Goal: Information Seeking & Learning: Find specific fact

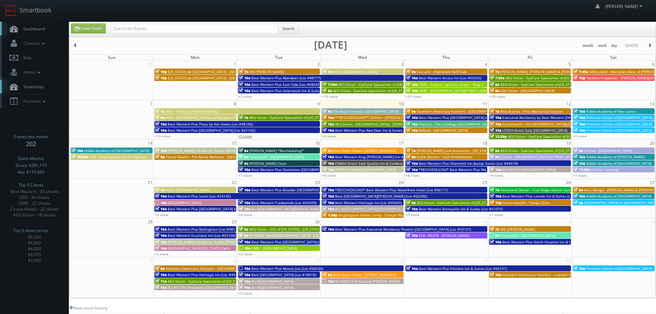
click at [249, 135] on link "+9 more" at bounding box center [245, 136] width 14 height 5
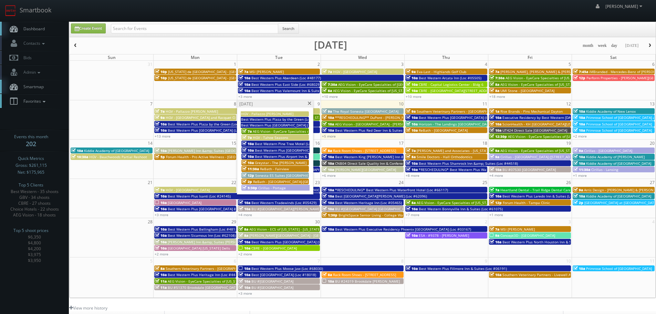
click at [44, 104] on link "Favorites" at bounding box center [34, 101] width 69 height 14
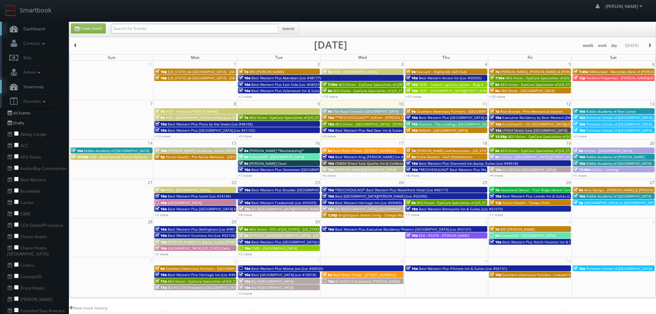
click at [157, 26] on input "text" at bounding box center [194, 29] width 167 height 10
type input "davlyn"
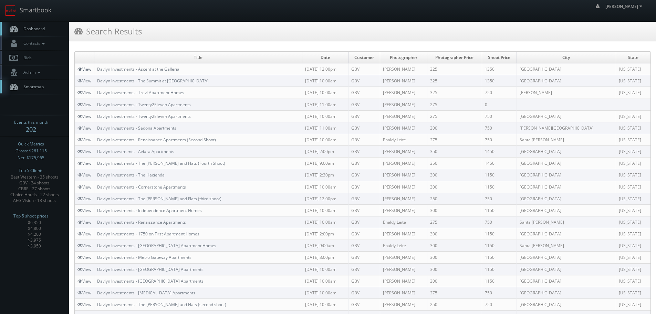
click at [84, 69] on link "View" at bounding box center [85, 69] width 14 height 6
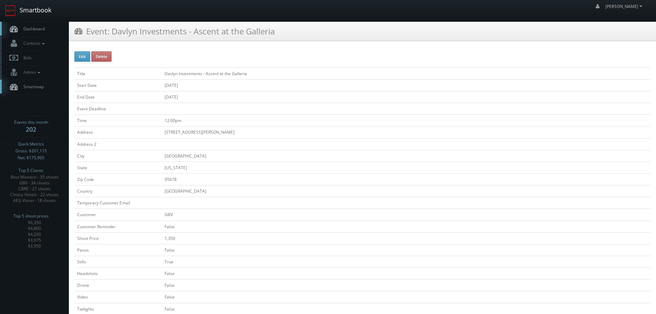
click at [45, 14] on link "Smartbook" at bounding box center [28, 10] width 56 height 21
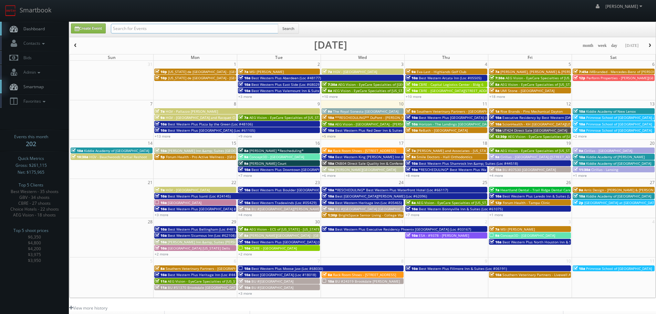
click at [180, 27] on input "text" at bounding box center [194, 29] width 167 height 10
type input "davlyn"
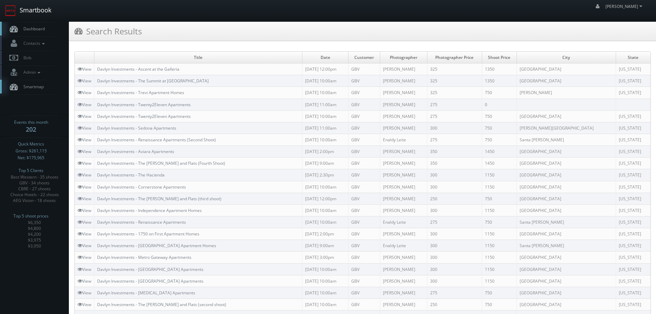
click at [31, 10] on link "Smartbook" at bounding box center [28, 10] width 56 height 21
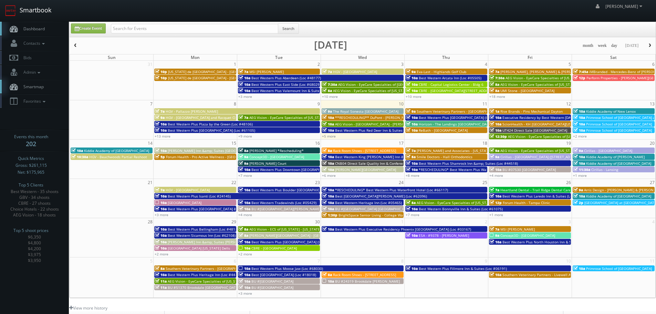
click at [39, 14] on link "Smartbook" at bounding box center [28, 10] width 56 height 21
click at [44, 102] on icon at bounding box center [44, 101] width 6 height 5
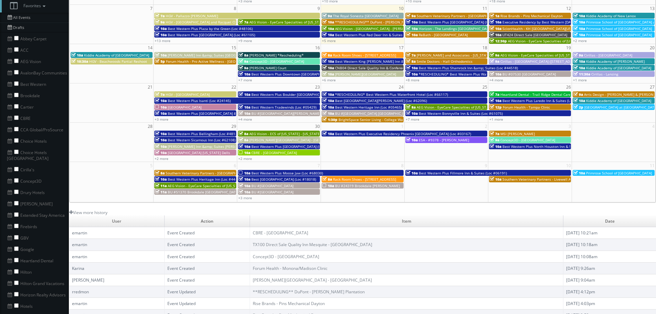
scroll to position [103, 0]
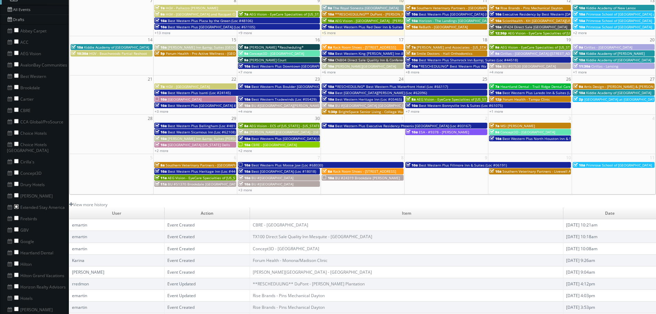
click at [16, 204] on input "checkbox" at bounding box center [16, 206] width 4 height 4
checkbox input "true"
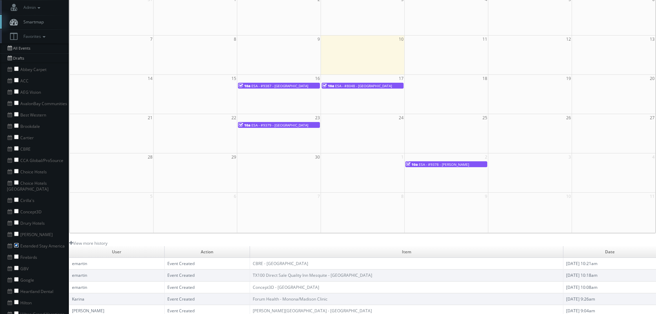
scroll to position [34, 0]
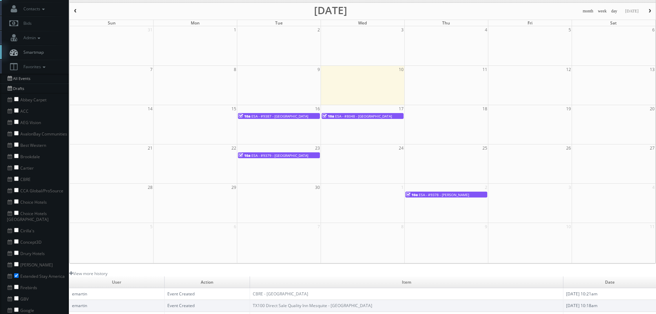
click at [76, 10] on span "button" at bounding box center [75, 11] width 5 height 4
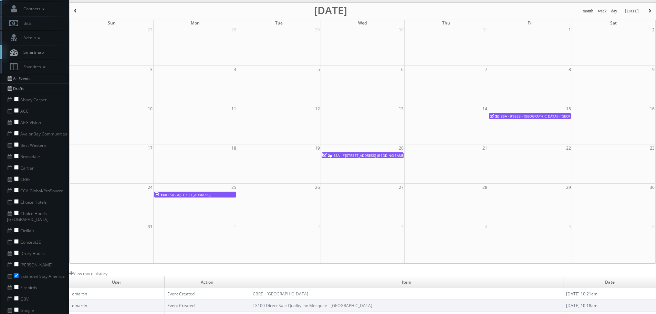
click at [76, 11] on span "button" at bounding box center [75, 11] width 5 height 4
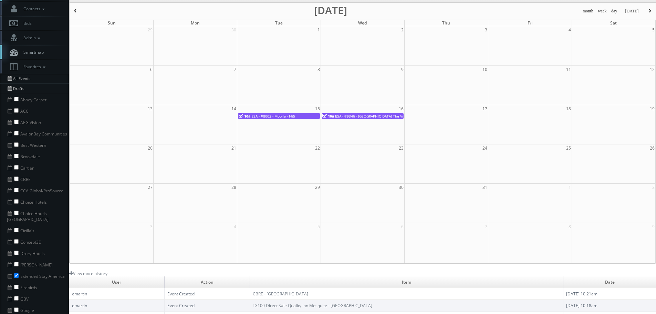
click at [649, 12] on span "button" at bounding box center [650, 11] width 5 height 4
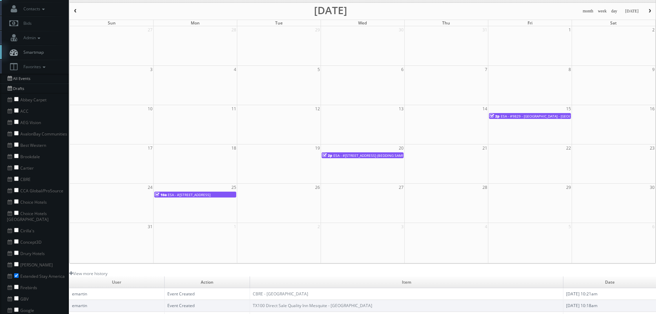
click at [545, 117] on span "ESA - #9829 - Austin - Northwest - Research Park" at bounding box center [548, 116] width 94 height 5
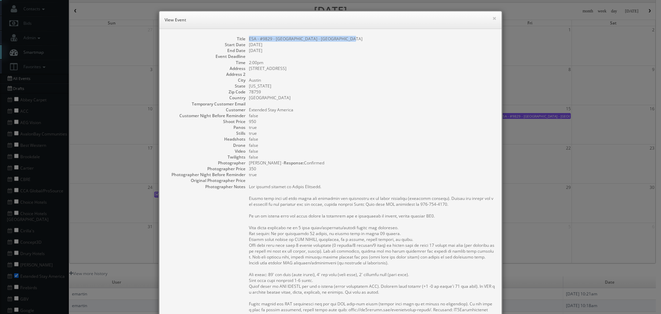
copy dd "ESA - #9829 - Austin - Northwest - Research Park"
drag, startPoint x: 343, startPoint y: 36, endPoint x: 246, endPoint y: 38, distance: 96.8
click at [246, 38] on dl "Title ESA - #9829 - Austin - Northwest - Research Park Start Date 08/15/2025 En…" at bounding box center [330, 223] width 329 height 374
click at [493, 17] on button "×" at bounding box center [495, 18] width 4 height 5
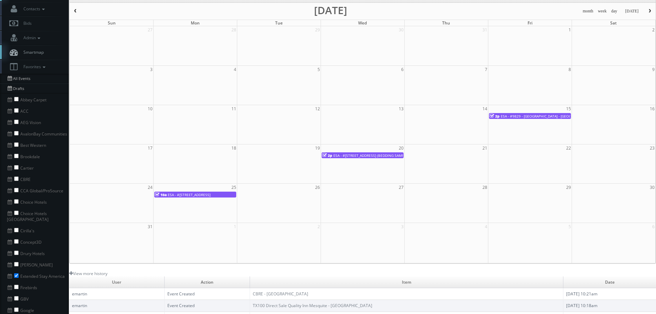
click at [370, 152] on link "2p ESA - #371 - Charlotte Pineville Park Rd. (BEDDING SAMPLES)" at bounding box center [363, 155] width 82 height 6
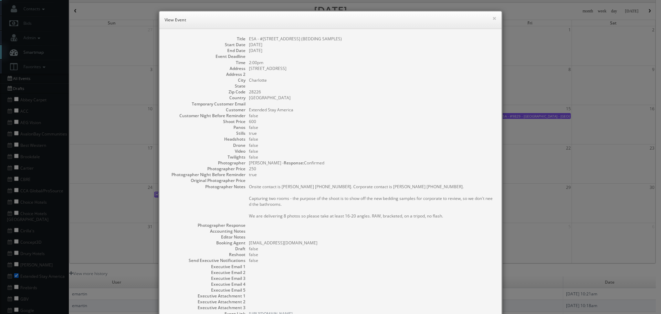
copy dd "ESA - #371 - Charlotte Pineville Park Rd. (BEDDING SAMPLES)"
drag, startPoint x: 369, startPoint y: 37, endPoint x: 246, endPoint y: 38, distance: 123.0
click at [246, 38] on dl "Title ESA - #371 - Charlotte Pineville Park Rd. (BEDDING SAMPLES) Start Date 08…" at bounding box center [330, 176] width 329 height 281
click at [493, 16] on button "×" at bounding box center [495, 18] width 4 height 5
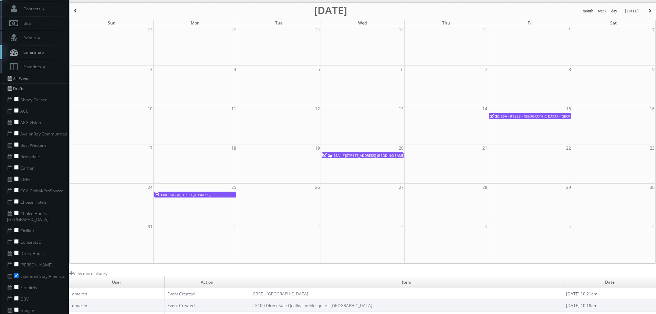
click at [373, 155] on span "ESA - #371 - Charlotte Pineville Park Rd. (BEDDING SAMPLES)" at bounding box center [372, 155] width 78 height 5
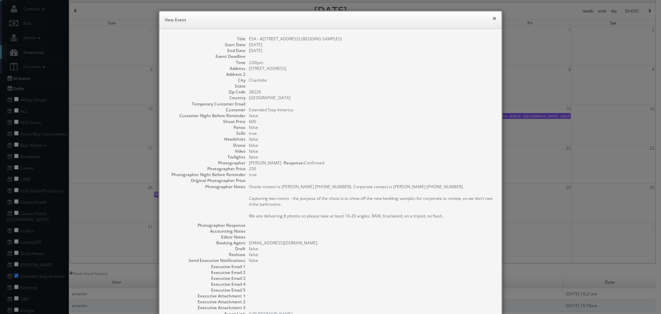
click at [493, 19] on button "×" at bounding box center [495, 18] width 4 height 5
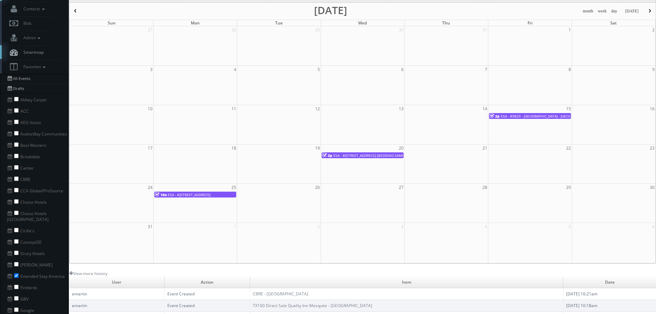
click at [205, 193] on span "ESA - #9305 - McAlester Hwy 69" at bounding box center [189, 194] width 43 height 5
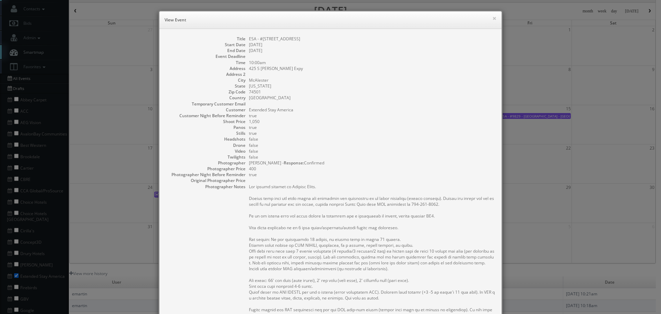
copy dl "ESA - #9305 - McAlester Hwy 69"
drag, startPoint x: 312, startPoint y: 40, endPoint x: 243, endPoint y: 36, distance: 69.0
click at [243, 36] on dl "Title ESA - #9305 - McAlester Hwy 69 Start Date 08/25/2025 End Date 08/25/2025 …" at bounding box center [330, 226] width 329 height 380
click at [493, 16] on button "×" at bounding box center [495, 18] width 4 height 5
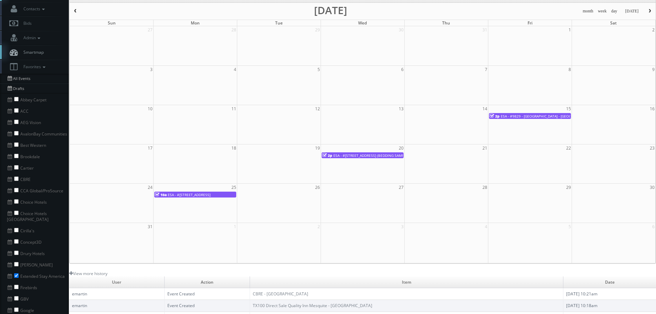
click at [201, 195] on span "ESA - #9305 - McAlester Hwy 69" at bounding box center [189, 194] width 43 height 5
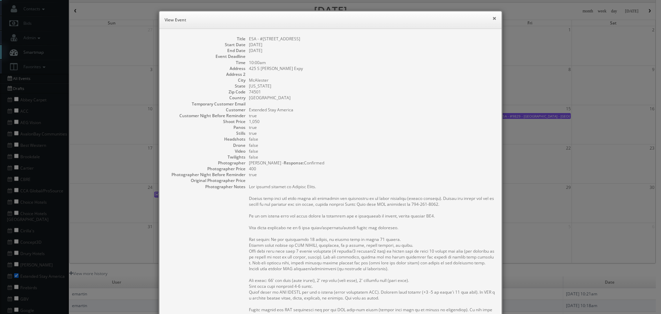
click at [493, 18] on button "×" at bounding box center [495, 18] width 4 height 5
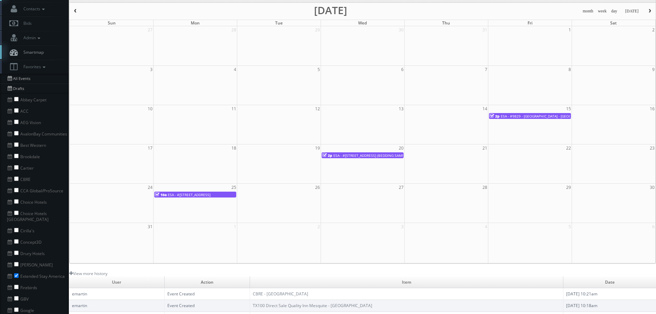
click at [653, 12] on button "button" at bounding box center [650, 11] width 12 height 9
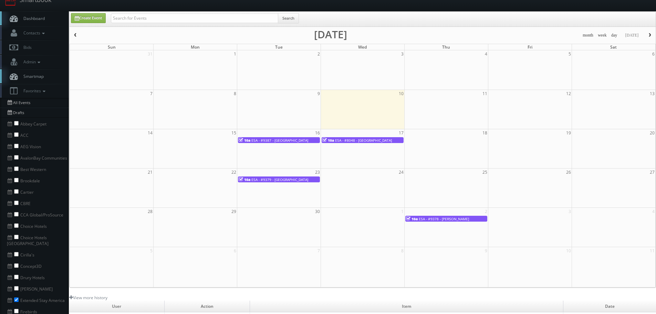
scroll to position [0, 0]
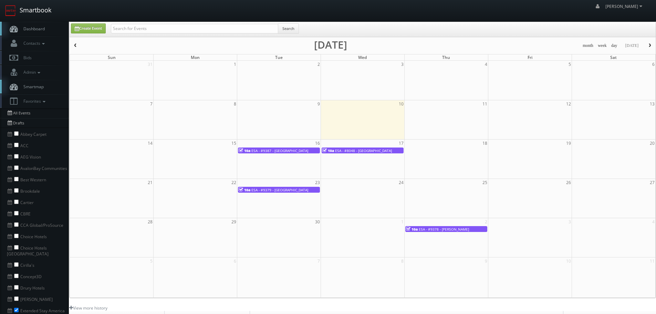
click at [47, 13] on link "Smartbook" at bounding box center [28, 10] width 56 height 21
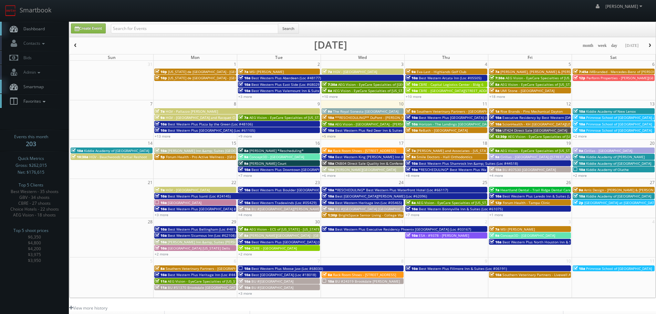
click at [45, 100] on icon at bounding box center [44, 101] width 6 height 5
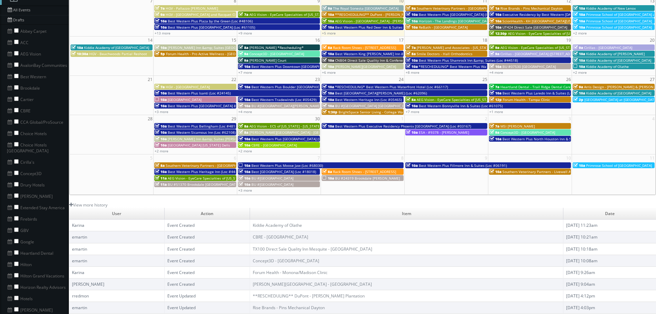
scroll to position [103, 0]
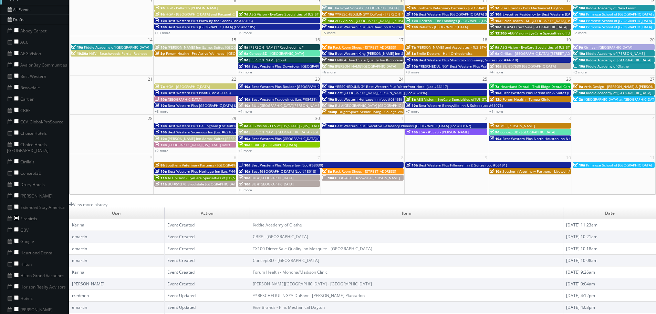
click at [17, 216] on input "checkbox" at bounding box center [16, 218] width 4 height 4
checkbox input "true"
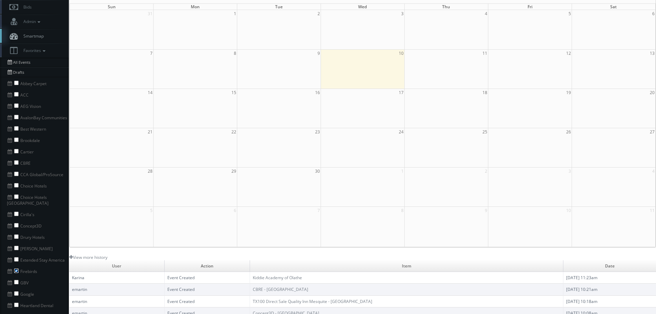
scroll to position [138, 0]
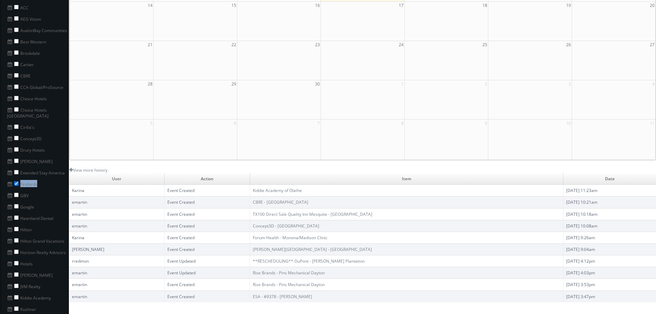
copy li "Firebirds"
drag, startPoint x: 27, startPoint y: 178, endPoint x: 20, endPoint y: 178, distance: 6.9
click at [20, 178] on li "Firebirds" at bounding box center [34, 183] width 69 height 11
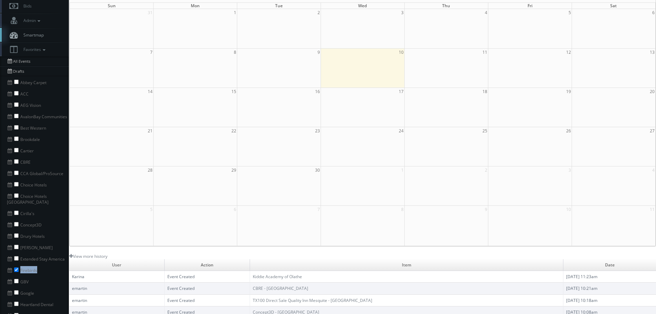
scroll to position [0, 0]
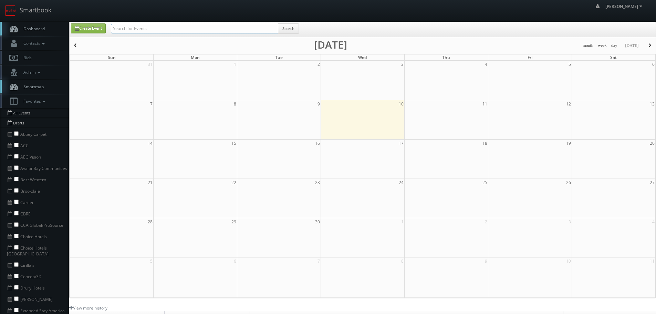
click at [213, 29] on input "text" at bounding box center [194, 29] width 167 height 10
paste input "Firebirds"
type input "Firebirds"
click at [282, 28] on button "Search" at bounding box center [288, 28] width 21 height 10
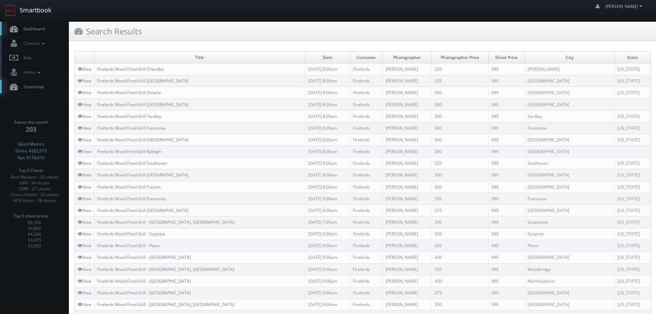
click at [31, 9] on link "Smartbook" at bounding box center [28, 10] width 56 height 21
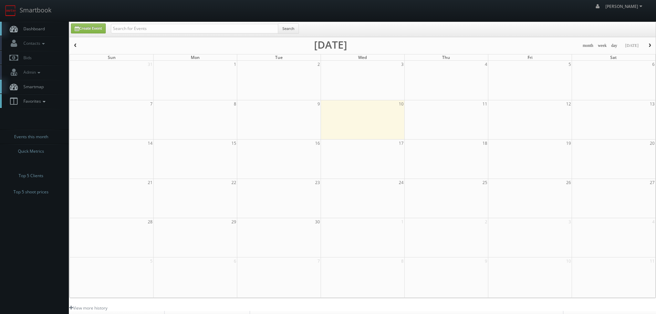
click at [43, 102] on icon at bounding box center [44, 101] width 6 height 5
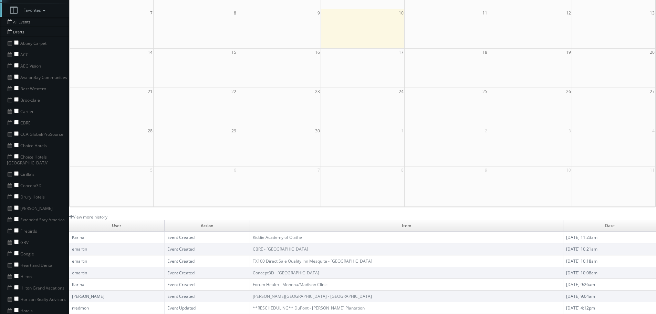
scroll to position [103, 0]
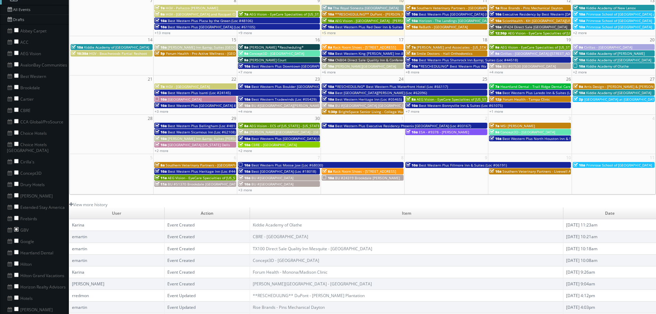
click at [15, 227] on input "checkbox" at bounding box center [16, 229] width 4 height 4
checkbox input "true"
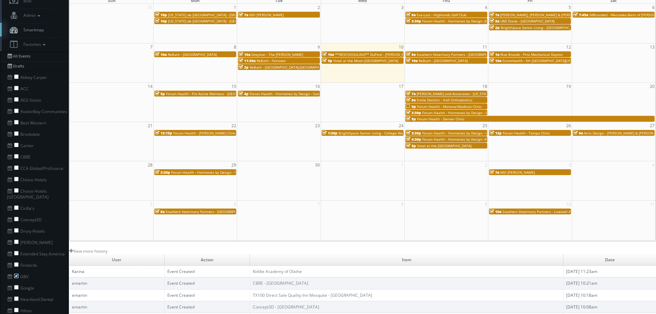
scroll to position [0, 0]
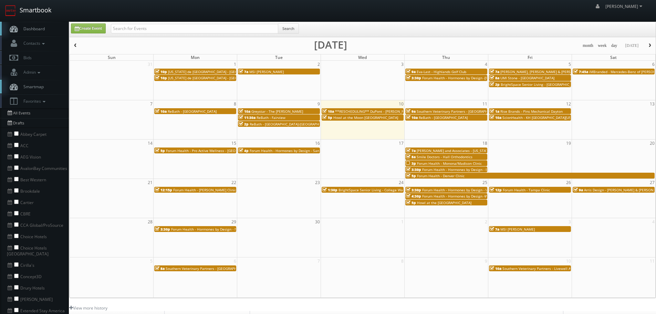
click at [45, 9] on link "Smartbook" at bounding box center [28, 10] width 56 height 21
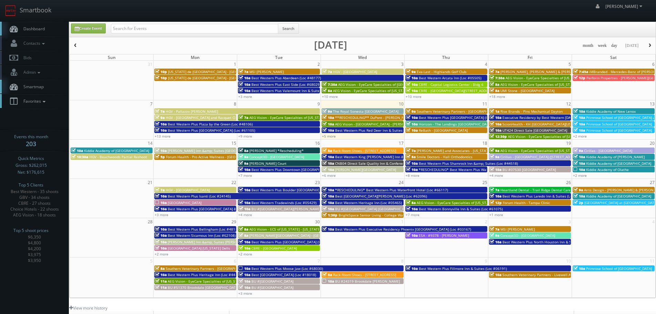
click at [39, 103] on span "Favorites" at bounding box center [33, 101] width 27 height 6
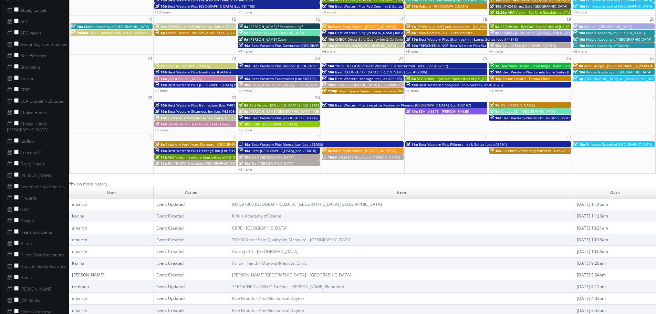
scroll to position [138, 0]
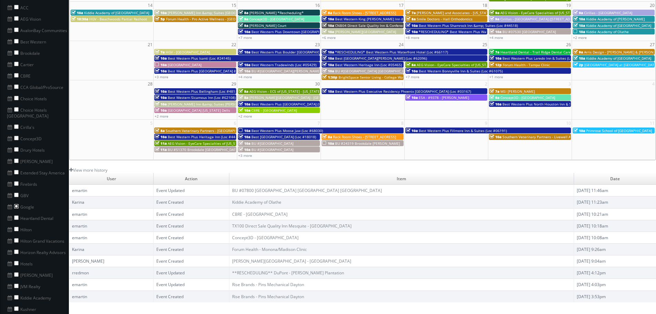
click at [15, 204] on input "checkbox" at bounding box center [16, 206] width 4 height 4
checkbox input "true"
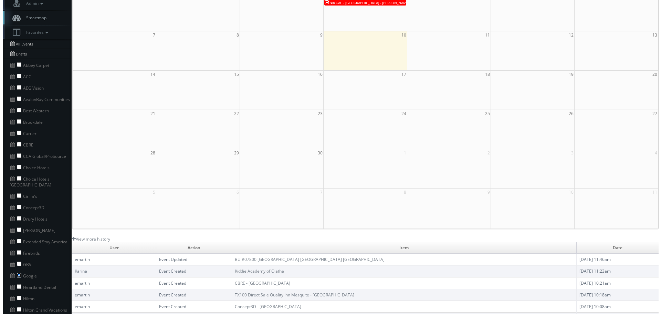
scroll to position [0, 0]
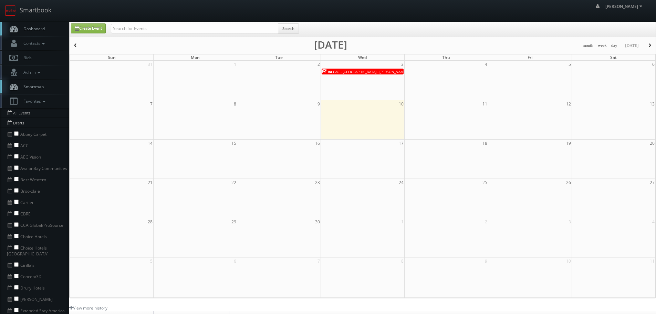
click at [76, 48] on button "button" at bounding box center [76, 45] width 12 height 9
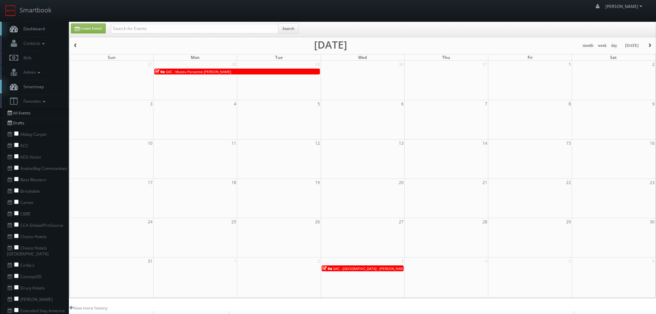
click at [372, 269] on span "GAC - [GEOGRAPHIC_DATA] - [PERSON_NAME]" at bounding box center [370, 268] width 74 height 5
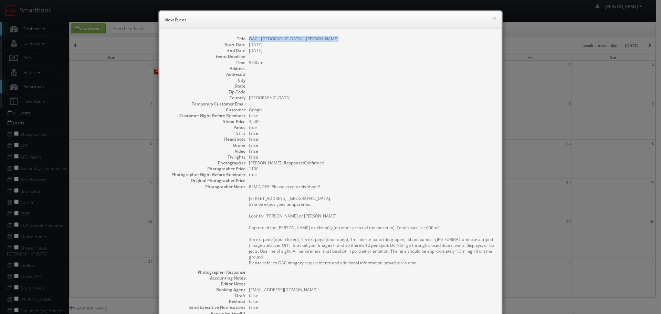
copy dd "GAC - [GEOGRAPHIC_DATA] - [PERSON_NAME]"
drag, startPoint x: 343, startPoint y: 37, endPoint x: 246, endPoint y: 42, distance: 97.3
click at [245, 40] on dl "Title GAC - [GEOGRAPHIC_DATA] - [PERSON_NAME] Start Date [DATE] End Date [DATE]…" at bounding box center [330, 200] width 329 height 328
copy dd "GAC - [GEOGRAPHIC_DATA] - [PERSON_NAME]"
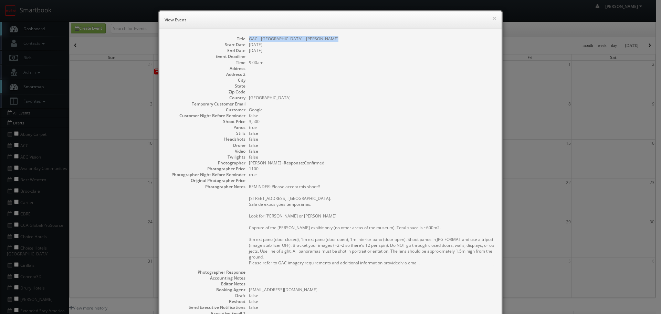
copy dd "GAC - [GEOGRAPHIC_DATA] - [PERSON_NAME]"
